Goal: Task Accomplishment & Management: Complete application form

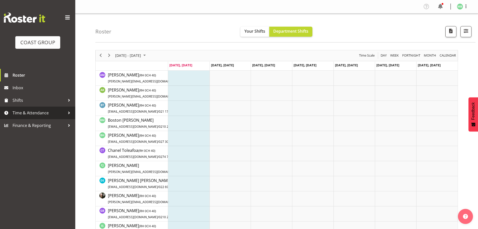
click at [24, 111] on span "Time & Attendance" at bounding box center [39, 113] width 53 height 8
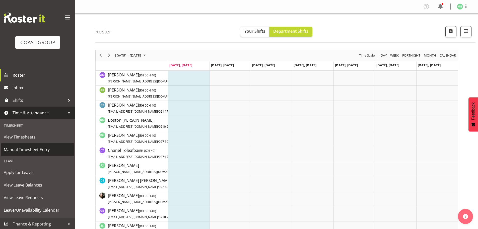
click at [34, 149] on span "Manual Timesheet Entry" at bounding box center [38, 149] width 68 height 8
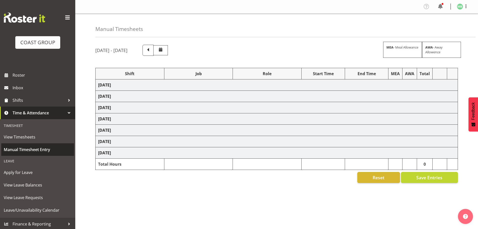
select select "16481"
select select "9465"
select select "16481"
select select "9465"
select select "16481"
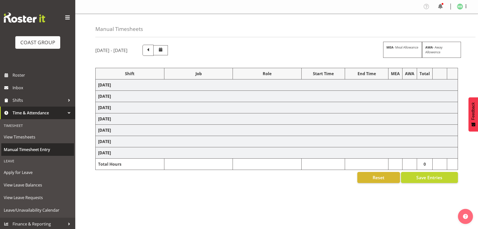
select select "9465"
select select "16481"
select select "9465"
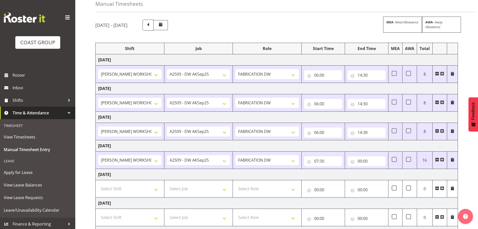
scroll to position [75, 0]
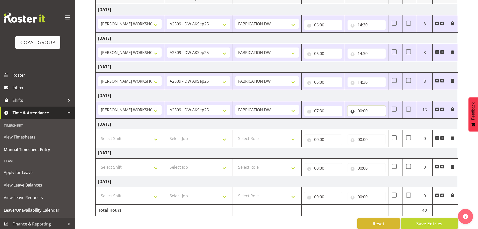
click at [359, 109] on input "00:00" at bounding box center [366, 111] width 38 height 10
click at [382, 124] on select "00 01 02 03 04 05 06 07 08 09 10 11 12 13 14 15 16 17 18 19 20 21 22 23" at bounding box center [381, 124] width 11 height 10
select select "14"
click at [376, 119] on select "00 01 02 03 04 05 06 07 08 09 10 11 12 13 14 15 16 17 18 19 20 21 22 23" at bounding box center [381, 124] width 11 height 10
type input "14:00"
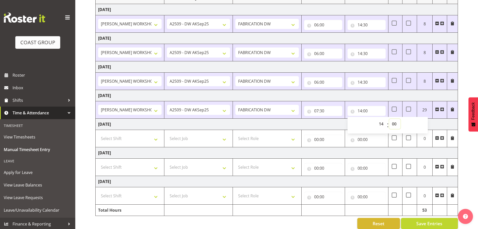
click at [395, 122] on select "00 01 02 03 04 05 06 07 08 09 10 11 12 13 14 15 16 17 18 19 20 21 22 23 24 25 2…" at bounding box center [394, 124] width 11 height 10
select select "30"
click at [389, 119] on select "00 01 02 03 04 05 06 07 08 09 10 11 12 13 14 15 16 17 18 19 20 21 22 23 24 25 2…" at bounding box center [394, 124] width 11 height 10
type input "14:30"
click at [470, 168] on div "September 24th - September 30th 2025 MEA - Meal Allowance AWA - Away Allowence …" at bounding box center [286, 99] width 383 height 267
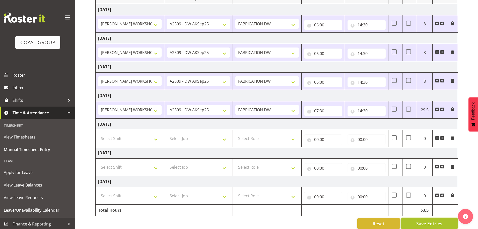
click at [425, 222] on span "Save Entries" at bounding box center [429, 223] width 26 height 7
click at [129, 167] on select "Select Shift AKL SIGN ADMIN1 (LEAVE ALONE, DONT MAKE INACTIVE) DW ACCOUNT MANAG…" at bounding box center [129, 167] width 63 height 10
select select "16481"
click at [98, 162] on select "Select Shift AKL SIGN ADMIN1 (LEAVE ALONE, DONT MAKE INACTIVE) DW ACCOUNT MANAG…" at bounding box center [129, 167] width 63 height 10
click at [178, 167] on select "Select Job 1 Carlton Events 1 Carlton Hamilton 1 Carlton Wellington 1 EHS WAREH…" at bounding box center [198, 167] width 63 height 10
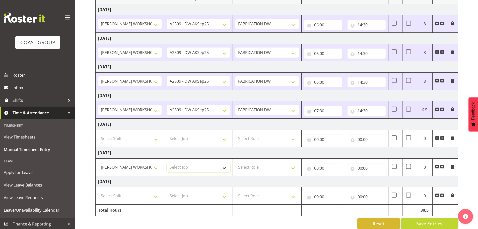
select select "9465"
click at [167, 162] on select "Select Job 1 Carlton Events 1 Carlton Hamilton 1 Carlton Wellington 1 EHS WAREH…" at bounding box center [198, 167] width 63 height 10
click at [259, 167] on select "Select Role FABRICATION DW" at bounding box center [266, 167] width 63 height 10
select select "543"
click at [235, 162] on select "Select Role FABRICATION DW" at bounding box center [266, 167] width 63 height 10
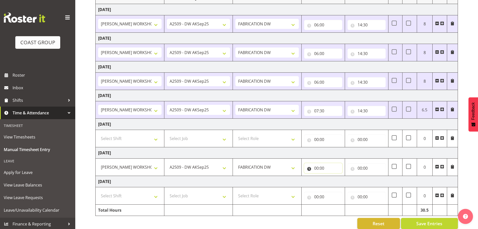
click at [316, 167] on input "00:00" at bounding box center [323, 168] width 38 height 10
click at [337, 181] on select "00 01 02 03 04 05 06 07 08 09 10 11 12 13 14 15 16 17 18 19 20 21 22 23" at bounding box center [338, 181] width 11 height 10
select select "5"
click at [333, 176] on select "00 01 02 03 04 05 06 07 08 09 10 11 12 13 14 15 16 17 18 19 20 21 22 23" at bounding box center [338, 181] width 11 height 10
type input "05:00"
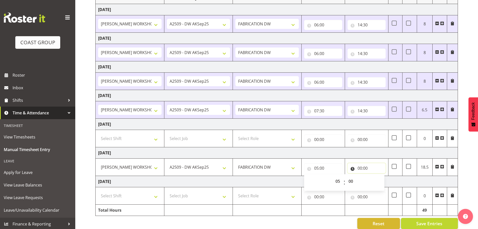
click at [359, 167] on input "00:00" at bounding box center [366, 168] width 38 height 10
click at [379, 181] on select "00 01 02 03 04 05 06 07 08 09 10 11 12 13 14 15 16 17 18 19 20 21 22 23" at bounding box center [381, 181] width 11 height 10
select select "14"
click at [376, 176] on select "00 01 02 03 04 05 06 07 08 09 10 11 12 13 14 15 16 17 18 19 20 21 22 23" at bounding box center [381, 181] width 11 height 10
type input "14:00"
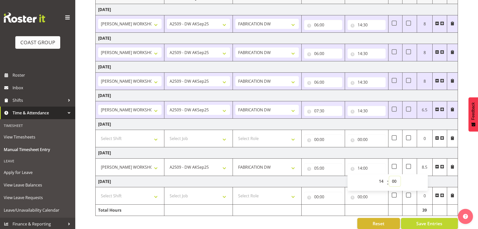
click at [395, 181] on select "00 01 02 03 04 05 06 07 08 09 10 11 12 13 14 15 16 17 18 19 20 21 22 23 24 25 2…" at bounding box center [394, 181] width 11 height 10
select select "30"
click at [389, 176] on select "00 01 02 03 04 05 06 07 08 09 10 11 12 13 14 15 16 17 18 19 20 21 22 23 24 25 2…" at bounding box center [394, 181] width 11 height 10
type input "14:30"
click at [471, 148] on div "September 24th - September 30th 2025 MEA - Meal Allowance AWA - Away Allowence …" at bounding box center [286, 99] width 383 height 267
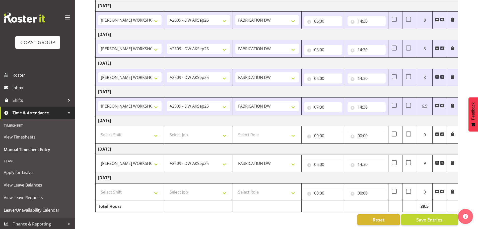
scroll to position [83, 0]
click at [431, 216] on span "Save Entries" at bounding box center [429, 219] width 26 height 7
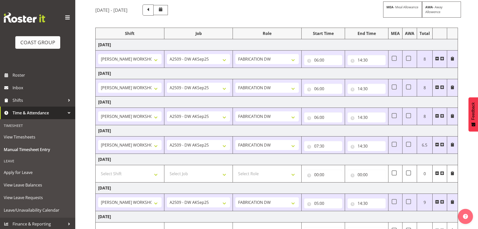
scroll to position [0, 0]
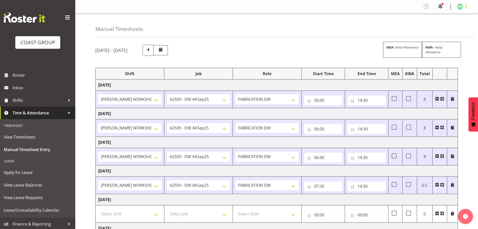
click at [466, 6] on span at bounding box center [466, 6] width 6 height 6
click at [437, 26] on link "Log Out" at bounding box center [445, 26] width 48 height 9
